Goal: Information Seeking & Learning: Compare options

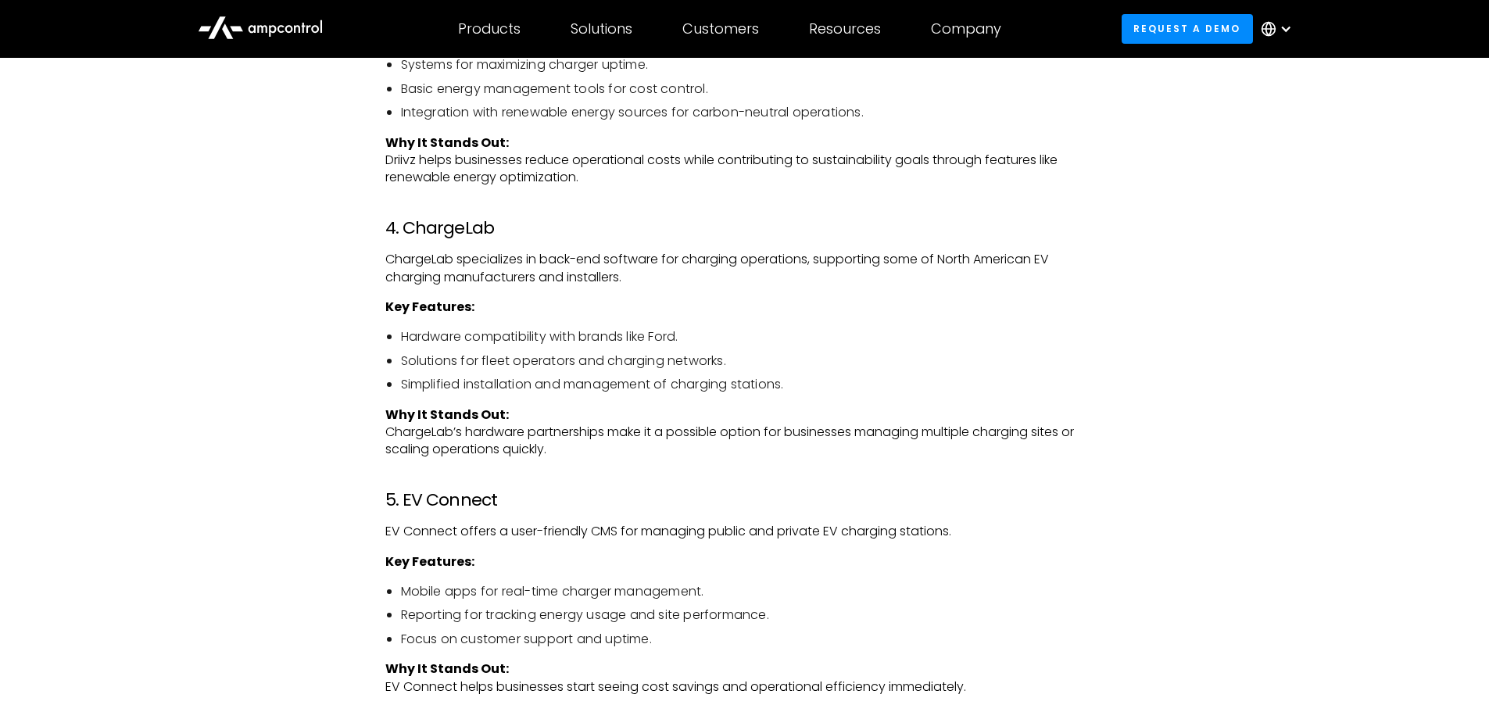
scroll to position [2969, 0]
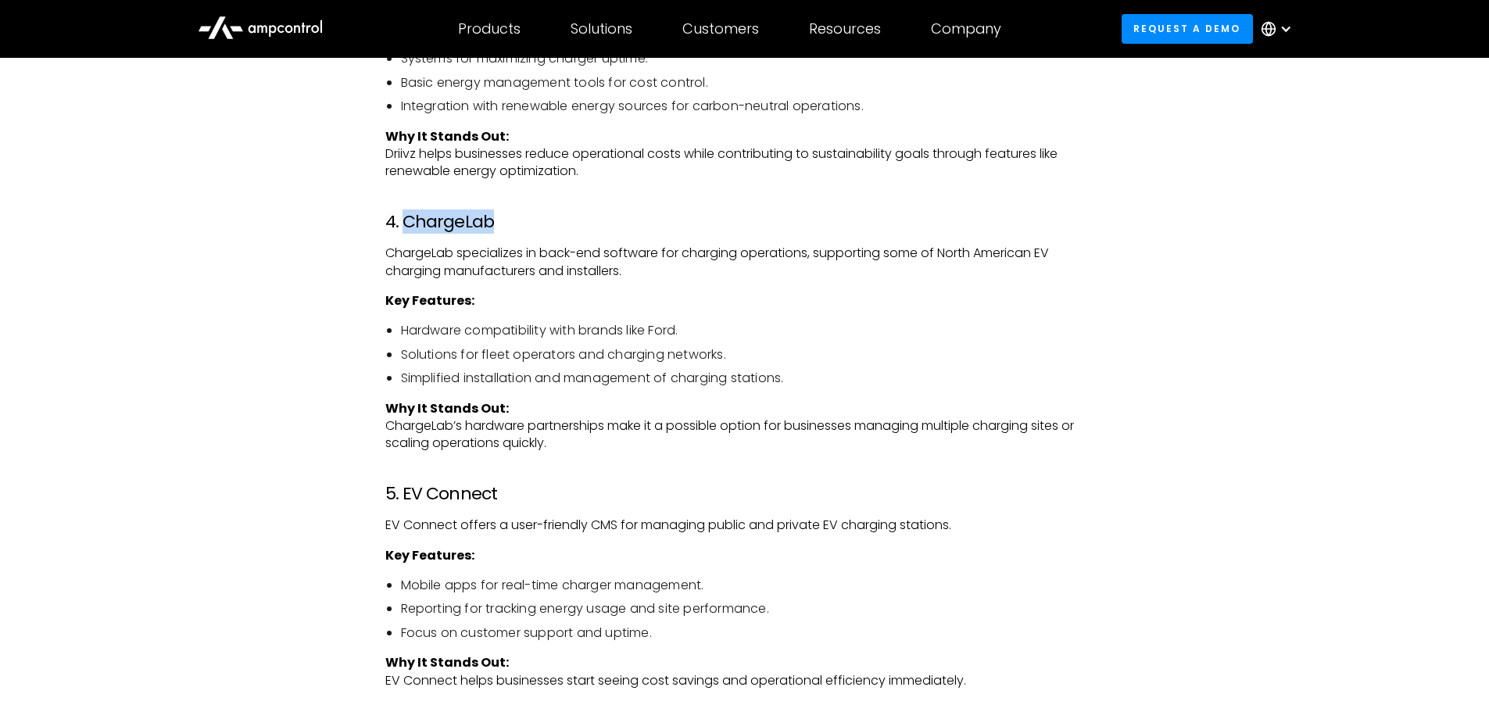
drag, startPoint x: 401, startPoint y: 221, endPoint x: 508, endPoint y: 227, distance: 107.2
click at [508, 227] on h3 "4. ChargeLab" at bounding box center [744, 222] width 719 height 20
copy h3 "ChargeLab"
click at [274, 349] on div "As the world embraces electric vehicles (EVs), efficient charging management is…" at bounding box center [744, 424] width 1125 height 4397
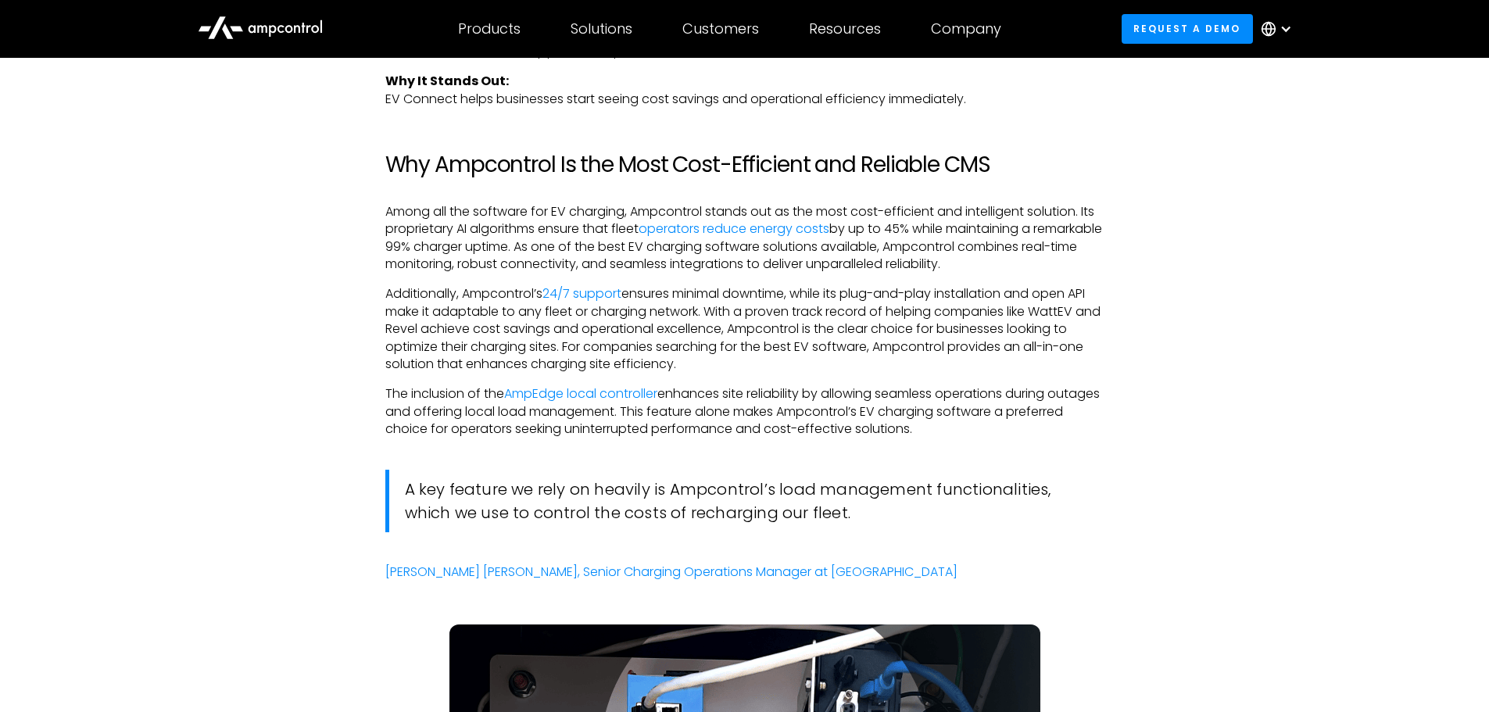
scroll to position [3360, 0]
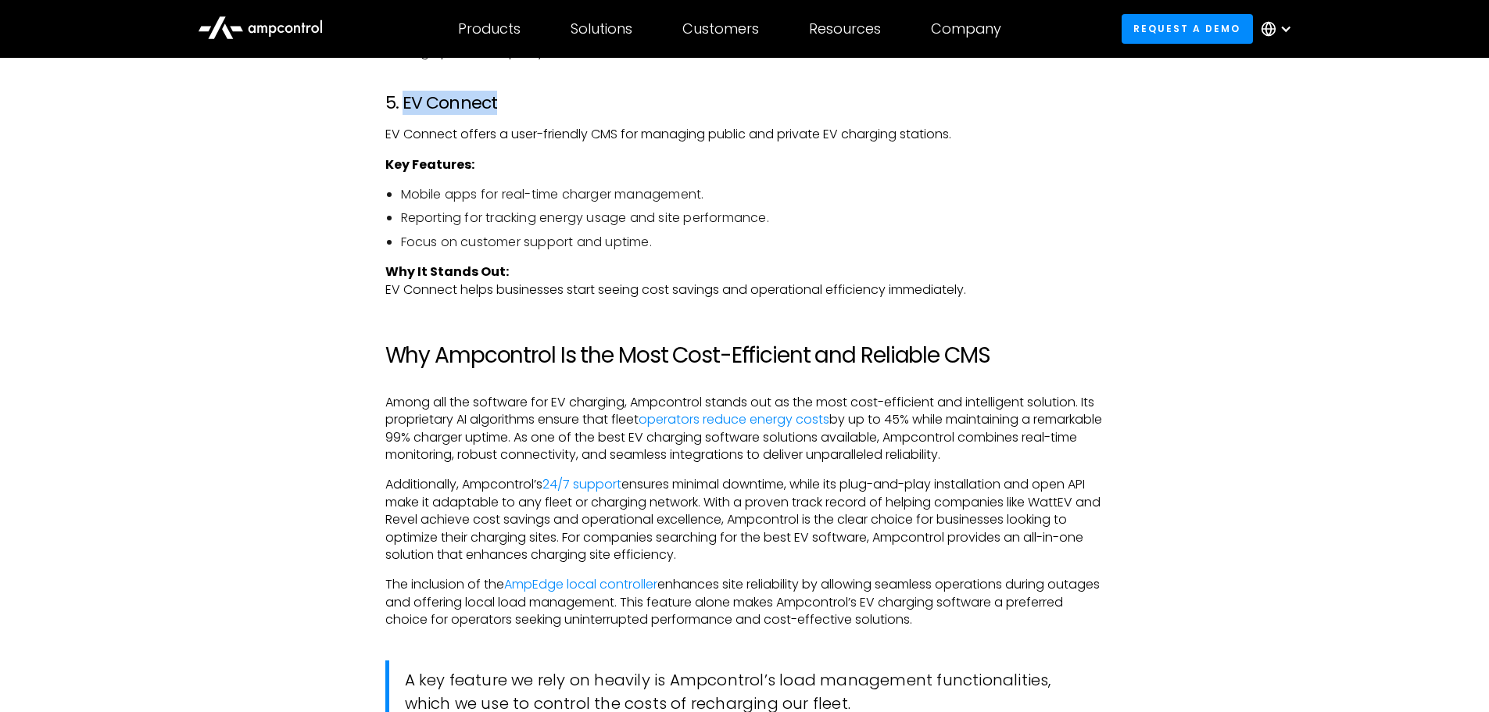
drag, startPoint x: 406, startPoint y: 105, endPoint x: 509, endPoint y: 95, distance: 103.6
click at [509, 95] on h3 "5. EV Connect" at bounding box center [744, 103] width 719 height 20
copy h3 "EV Connect"
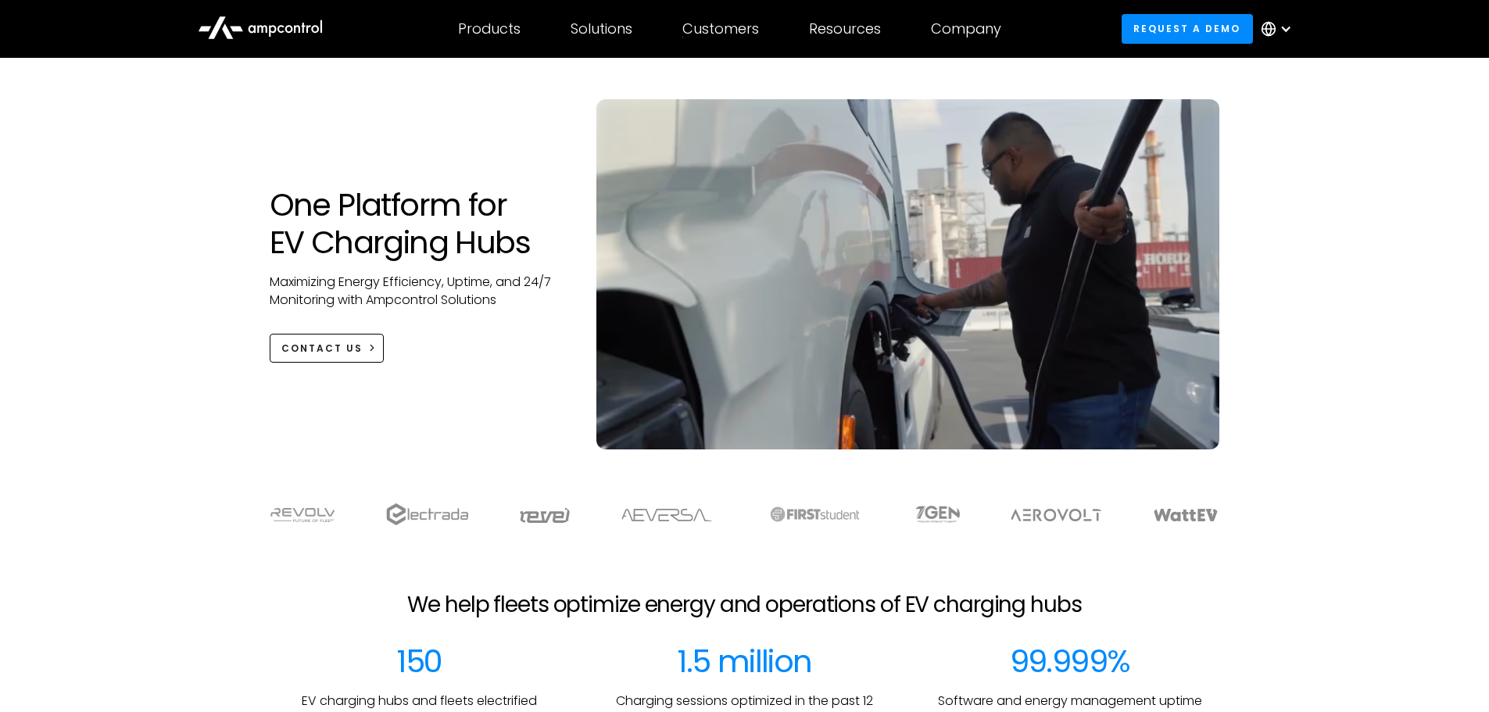
scroll to position [156, 0]
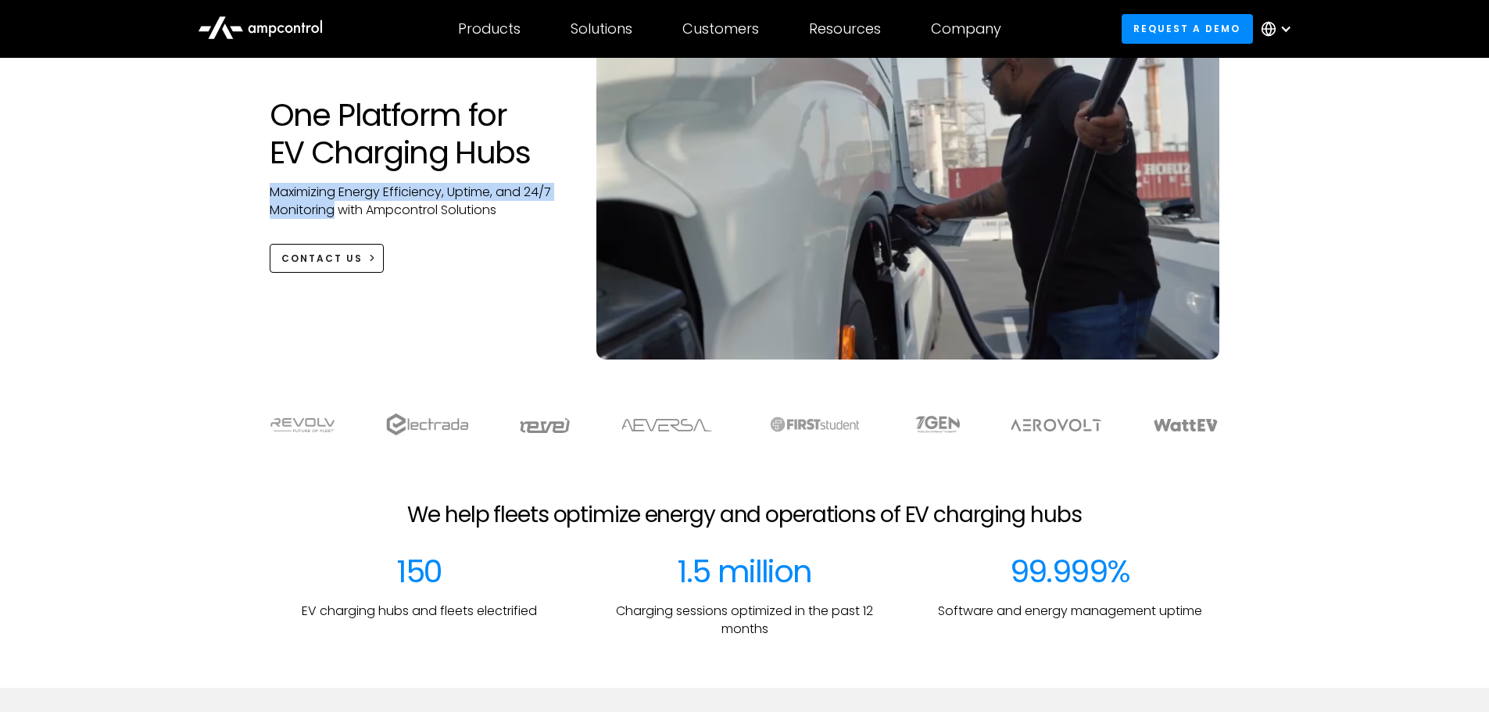
drag, startPoint x: 265, startPoint y: 193, endPoint x: 334, endPoint y: 213, distance: 71.5
click at [334, 213] on div "One Platform for EV Charging Hubs Maximizing Energy Efficiency, Uptime, and 24/…" at bounding box center [417, 184] width 327 height 177
